Goal: Information Seeking & Learning: Learn about a topic

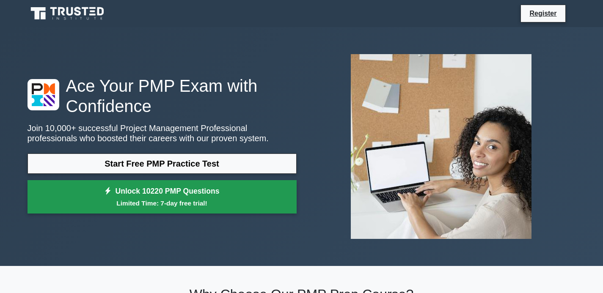
click at [155, 205] on small "Limited Time: 7-day free trial!" at bounding box center [162, 204] width 248 height 10
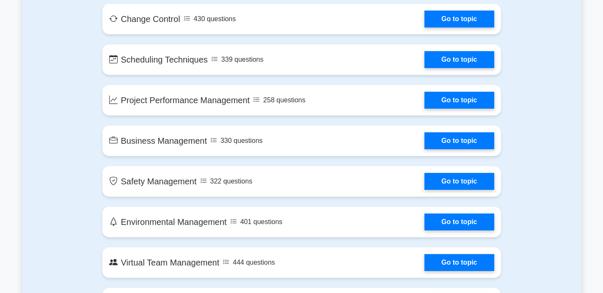
scroll to position [1309, 0]
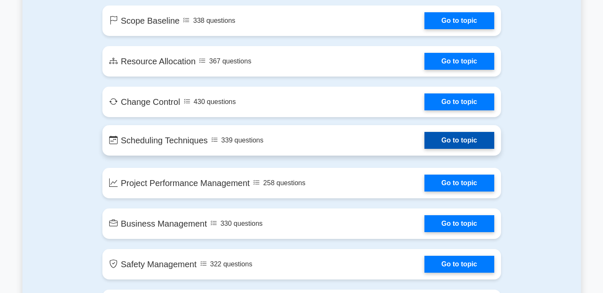
click at [425, 146] on link "Go to topic" at bounding box center [459, 140] width 69 height 17
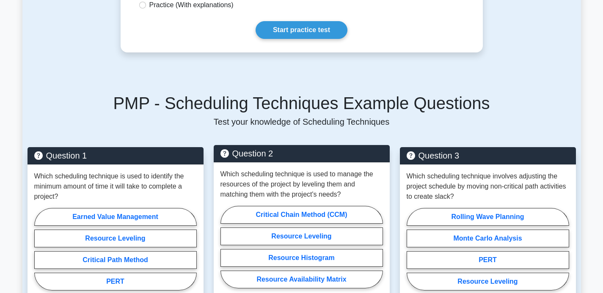
scroll to position [466, 0]
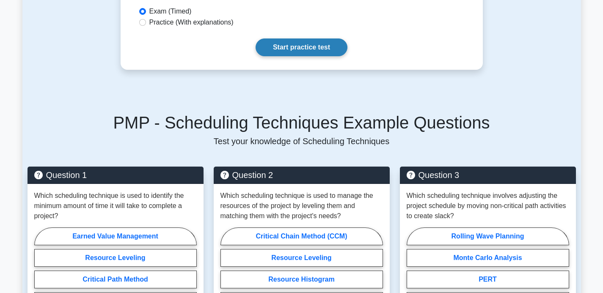
click at [307, 39] on link "Start practice test" at bounding box center [302, 48] width 92 height 18
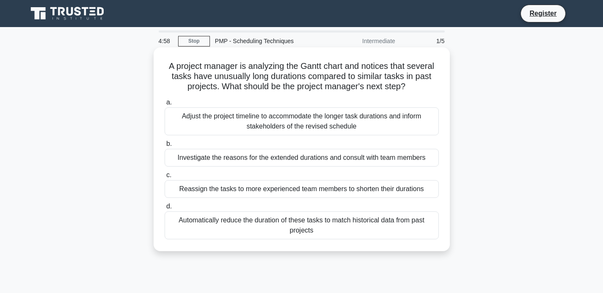
click at [286, 70] on h5 "A project manager is analyzing the [PERSON_NAME] chart and notices that several…" at bounding box center [302, 76] width 276 height 31
drag, startPoint x: 265, startPoint y: 92, endPoint x: 405, endPoint y: 95, distance: 140.2
click at [405, 95] on div "A project manager is analyzing the Gantt chart and notices that several tasks h…" at bounding box center [302, 149] width 290 height 197
click at [404, 95] on div "A project manager is analyzing the Gantt chart and notices that several tasks h…" at bounding box center [302, 149] width 290 height 197
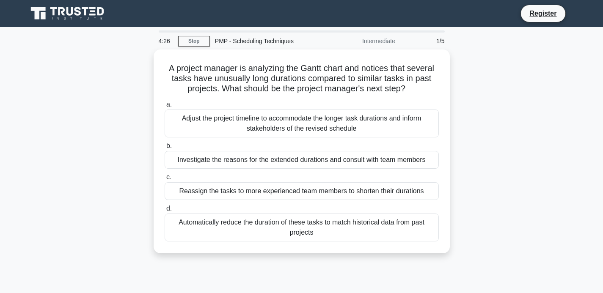
click at [48, 10] on icon at bounding box center [68, 14] width 81 height 16
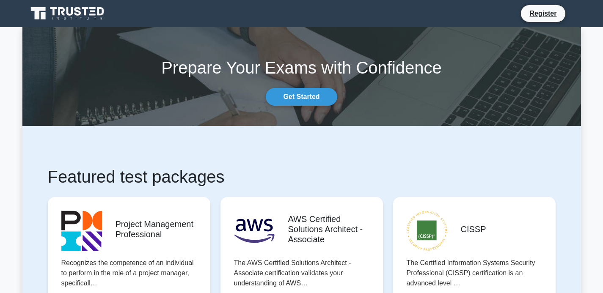
scroll to position [55, 0]
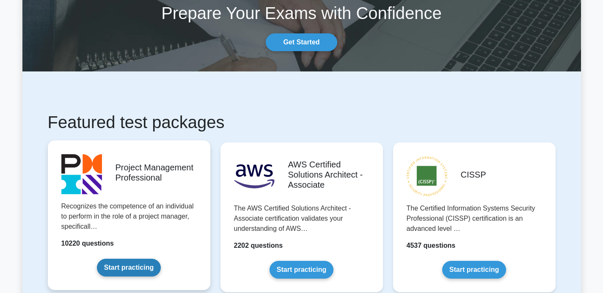
click at [127, 268] on link "Start practicing" at bounding box center [129, 268] width 64 height 18
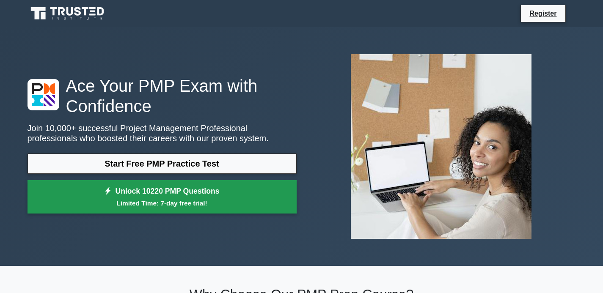
click at [212, 192] on link "Unlock 10220 PMP Questions Limited Time: 7-day free trial!" at bounding box center [162, 197] width 269 height 34
